Goal: Find specific page/section: Find specific page/section

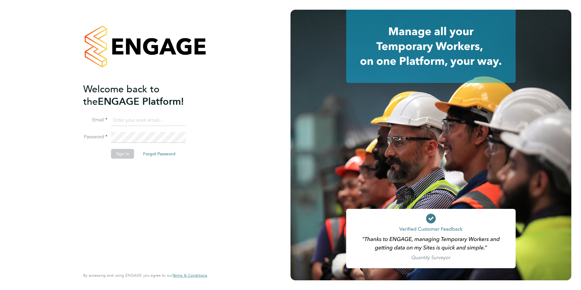
type input "dean@tribuildsolutions.com"
click at [126, 154] on button "Sign In" at bounding box center [122, 154] width 23 height 10
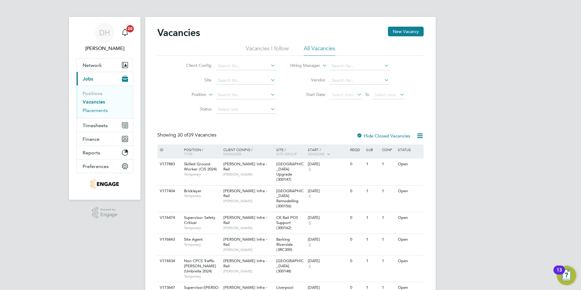
click at [94, 109] on link "Placements" at bounding box center [95, 110] width 25 height 6
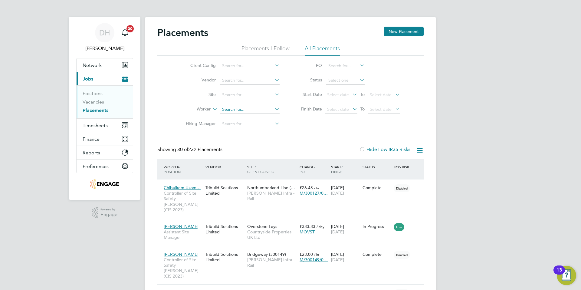
click at [227, 110] on input at bounding box center [250, 109] width 60 height 8
click at [230, 117] on li "Uch enna Odoputa" at bounding box center [250, 118] width 60 height 8
type input "[PERSON_NAME] Odoputa"
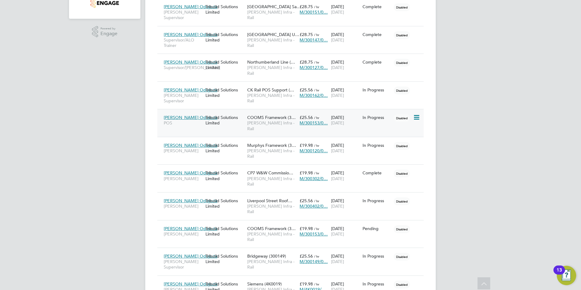
click at [265, 115] on span "COOMS Framework (3…" at bounding box center [271, 117] width 48 height 5
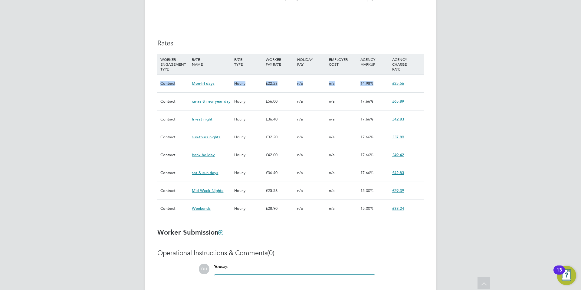
drag, startPoint x: 159, startPoint y: 78, endPoint x: 418, endPoint y: 78, distance: 258.4
click at [405, 77] on div "Contract Mon-fri days Hourly £22.23 n/a n/a 14.98% £25.56" at bounding box center [290, 83] width 266 height 18
click at [416, 79] on div "£25.56" at bounding box center [406, 84] width 31 height 18
drag, startPoint x: 413, startPoint y: 79, endPoint x: 260, endPoint y: 71, distance: 153.3
click at [264, 74] on div "Contract Mon-fri days Hourly £22.23 n/a n/a 14.98% £25.56" at bounding box center [290, 83] width 266 height 18
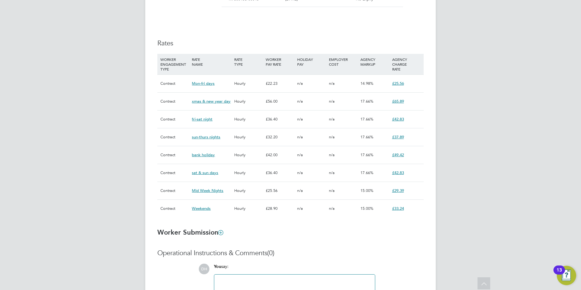
drag, startPoint x: 136, startPoint y: 84, endPoint x: 139, endPoint y: 78, distance: 6.8
click at [137, 83] on div "DH Dean Holliday Notifications 20 Applications: Network Team Members Businesses…" at bounding box center [290, 3] width 581 height 728
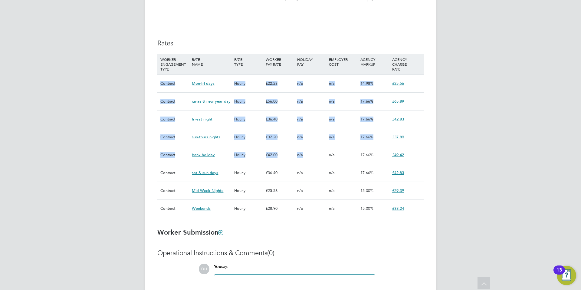
drag, startPoint x: 157, startPoint y: 74, endPoint x: 328, endPoint y: 147, distance: 185.9
click at [328, 147] on div "WORKER ENGAGEMENT TYPE RATE NAME RATE TYPE WORKER PAY RATE HOLIDAY PAY EMPLOYER…" at bounding box center [290, 135] width 266 height 163
click at [495, 120] on div "DH Dean Holliday Notifications 20 Applications: Network Team Members Businesses…" at bounding box center [290, 3] width 581 height 728
